Goal: Task Accomplishment & Management: Use online tool/utility

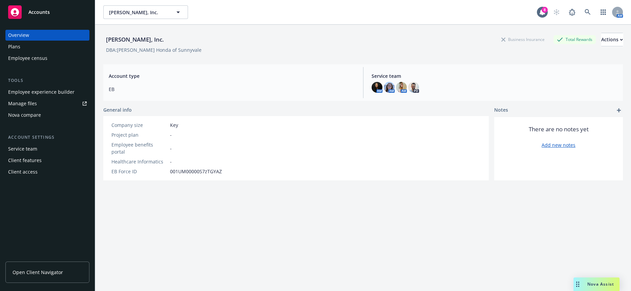
click at [27, 87] on div "Employee experience builder" at bounding box center [41, 92] width 66 height 11
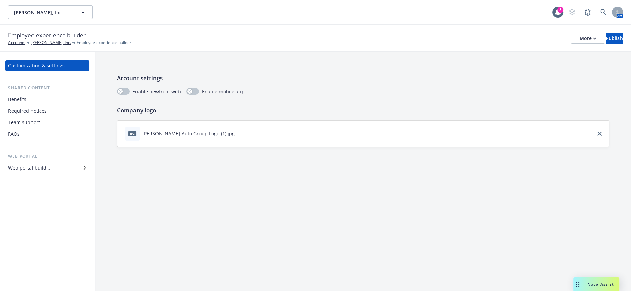
click at [27, 163] on div "Web portal builder" at bounding box center [29, 168] width 42 height 11
